Goal: Use online tool/utility: Utilize a website feature to perform a specific function

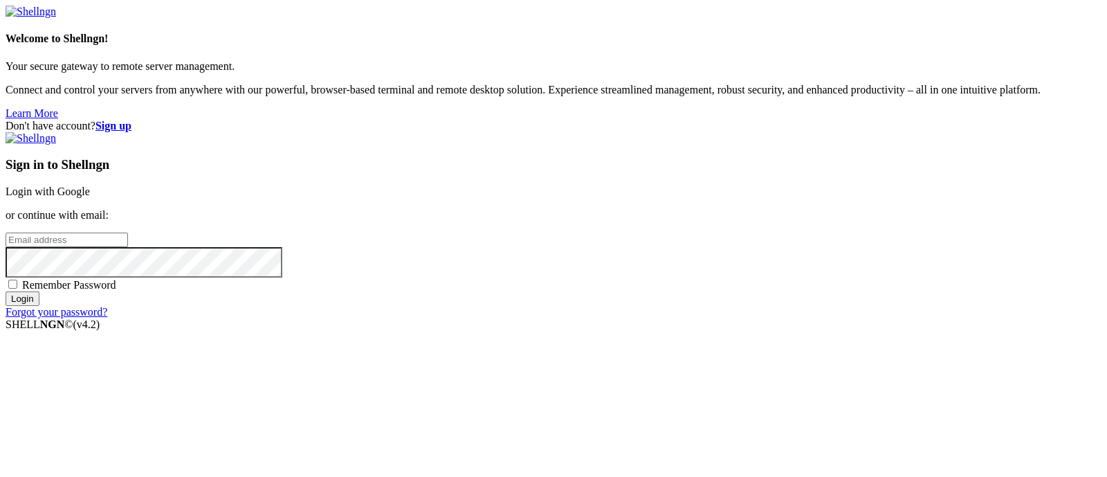
click at [90, 185] on link "Login with Google" at bounding box center [48, 191] width 84 height 12
